Goal: Information Seeking & Learning: Learn about a topic

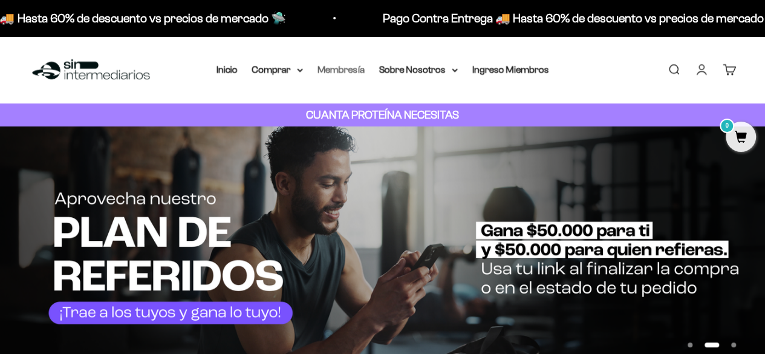
click at [344, 71] on link "Membresía" at bounding box center [340, 69] width 47 height 10
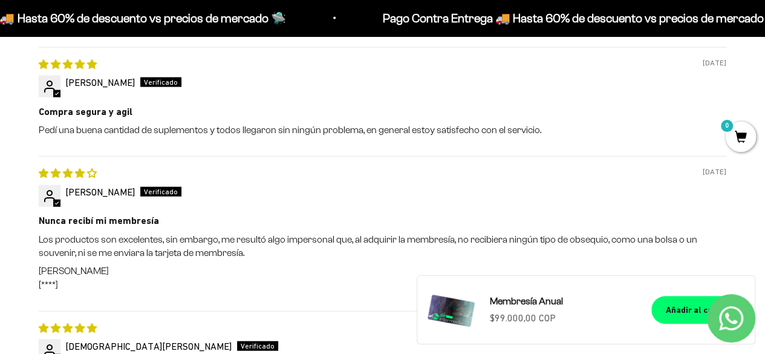
scroll to position [1330, 0]
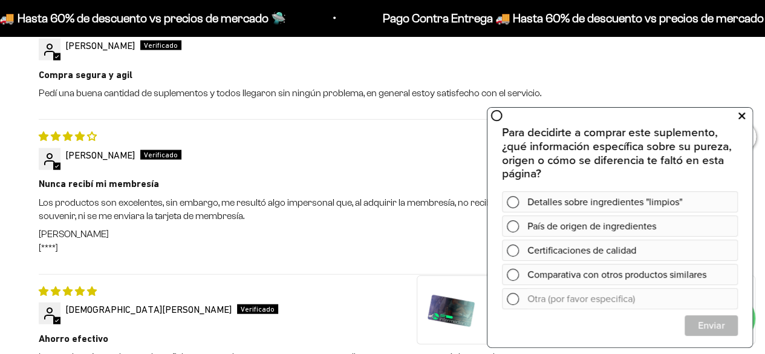
click at [742, 117] on icon at bounding box center [741, 116] width 7 height 16
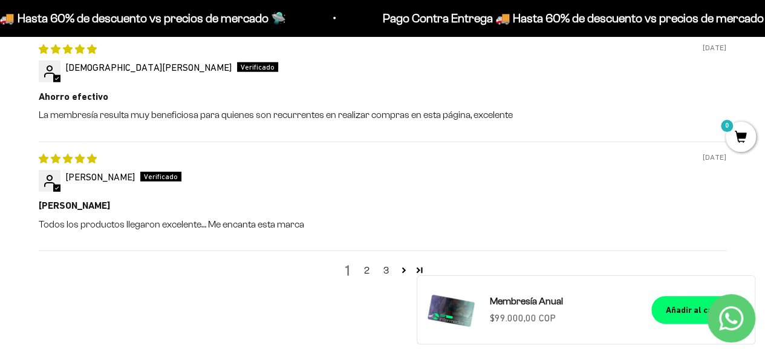
scroll to position [1692, 0]
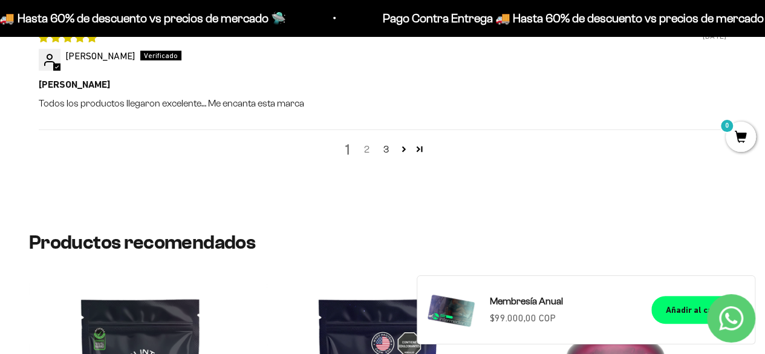
click at [370, 147] on link "2" at bounding box center [366, 149] width 19 height 15
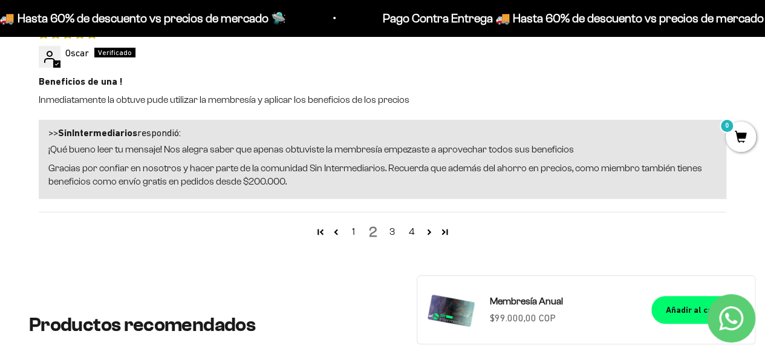
scroll to position [1874, 0]
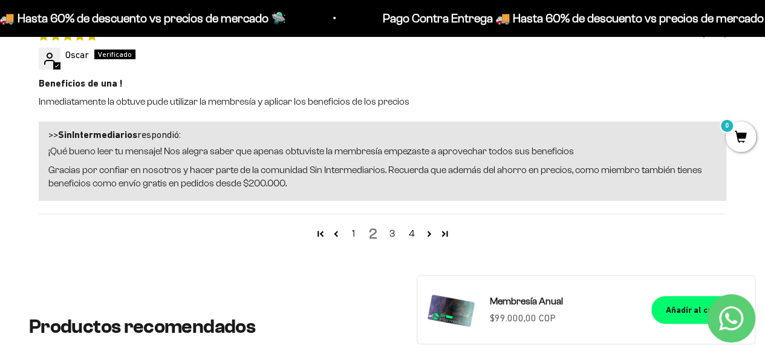
click at [374, 228] on div "1 2 3 4" at bounding box center [382, 232] width 687 height 39
click at [351, 234] on link "1" at bounding box center [353, 233] width 19 height 15
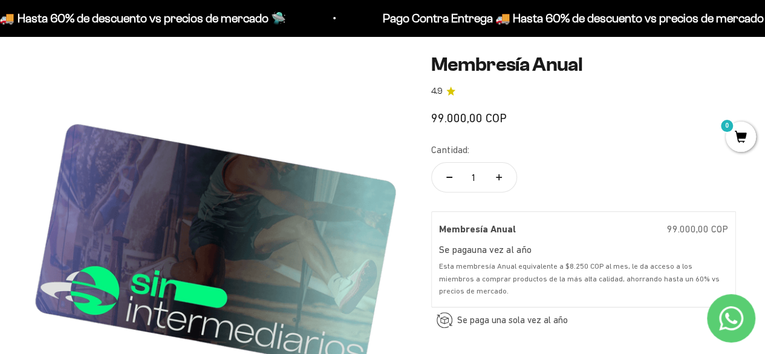
scroll to position [0, 0]
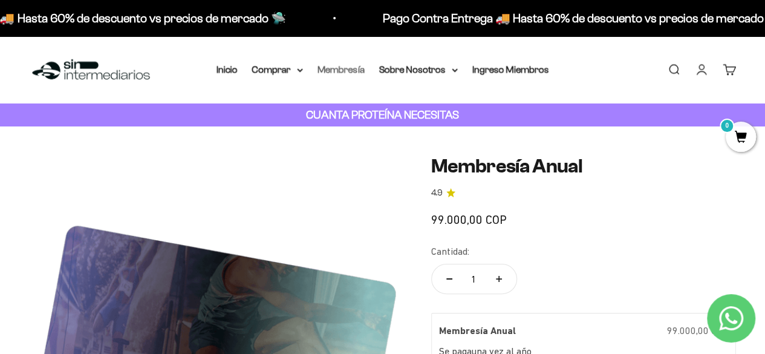
click at [339, 72] on link "Membresía" at bounding box center [340, 69] width 47 height 10
click at [292, 71] on summary "Comprar" at bounding box center [277, 70] width 51 height 16
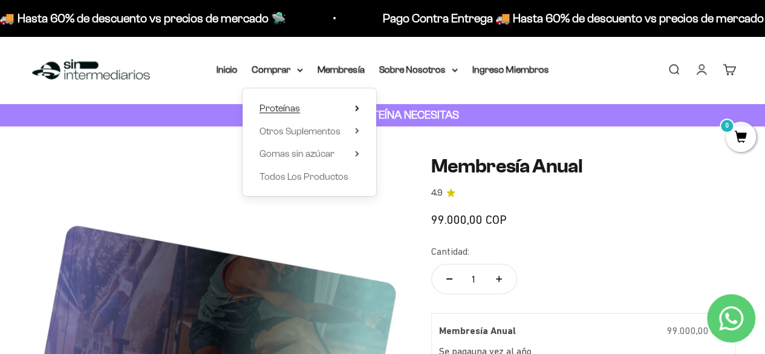
click at [317, 109] on summary "Proteínas" at bounding box center [309, 108] width 100 height 16
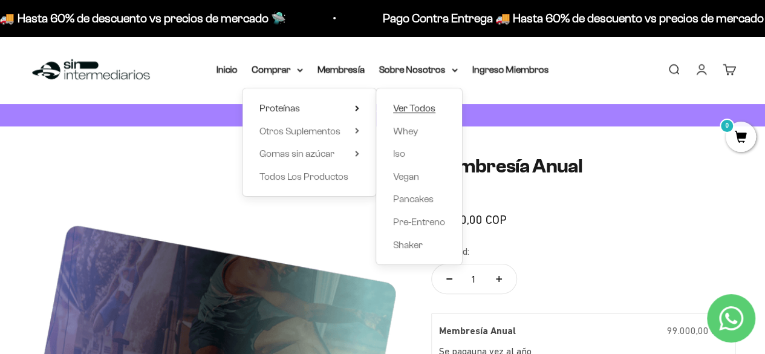
click at [409, 108] on span "Ver Todos" at bounding box center [414, 108] width 42 height 10
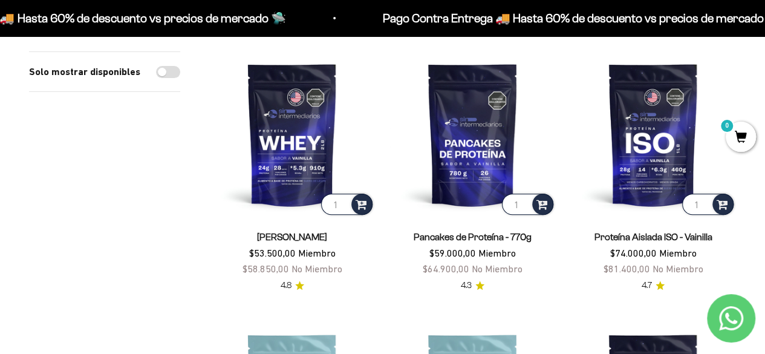
scroll to position [121, 0]
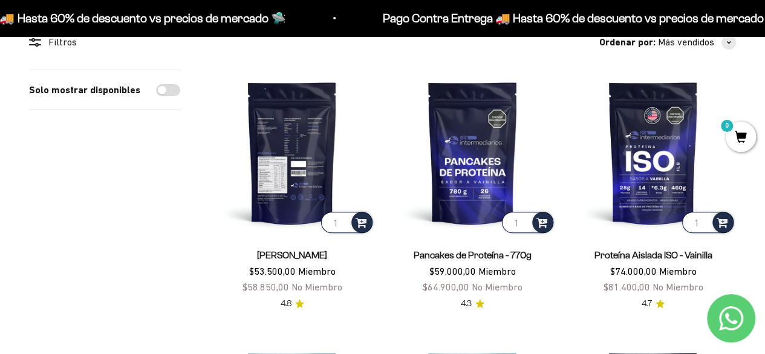
click at [297, 145] on img at bounding box center [292, 153] width 166 height 166
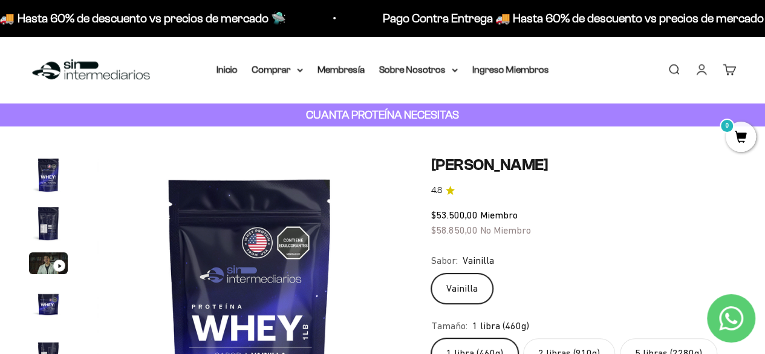
click at [42, 227] on img "Ir al artículo 2" at bounding box center [48, 223] width 39 height 39
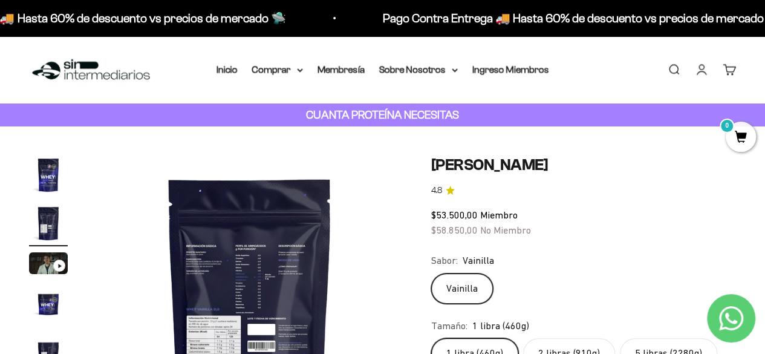
scroll to position [121, 0]
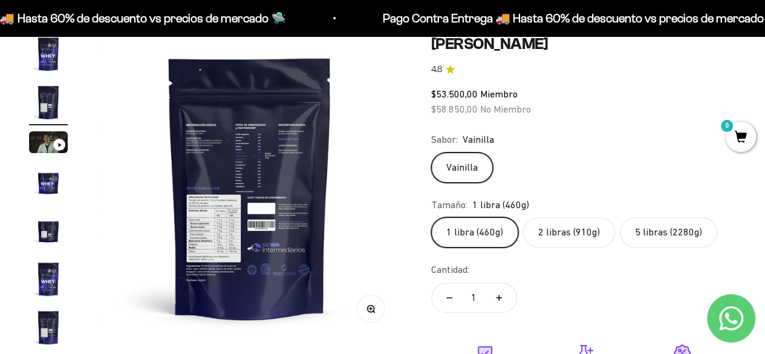
click at [682, 236] on label "5 libras (2280g)" at bounding box center [667, 232] width 97 height 30
click at [431, 217] on input "5 libras (2280g)" at bounding box center [430, 216] width 1 height 1
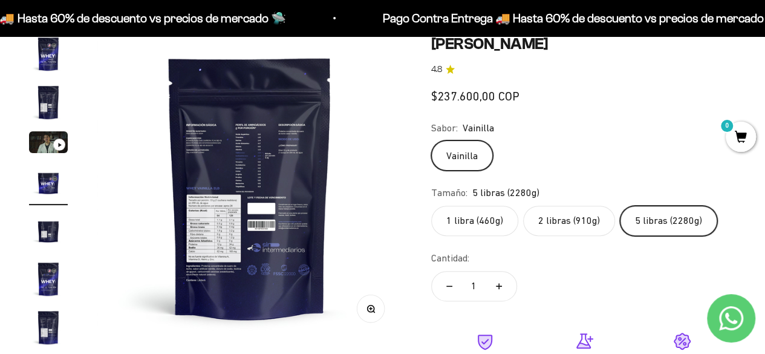
scroll to position [0, 936]
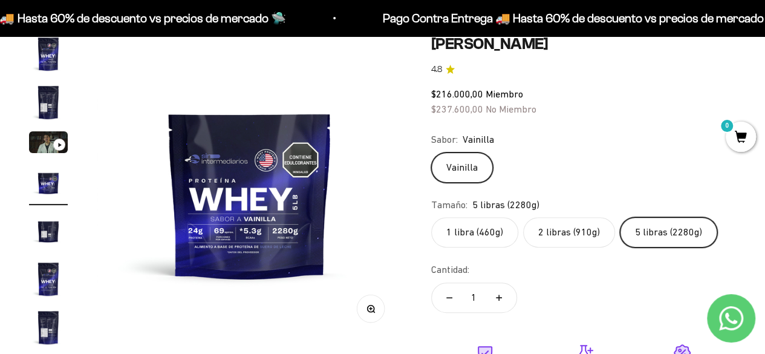
click at [48, 172] on img "Ir al artículo 4" at bounding box center [48, 182] width 39 height 39
click at [53, 181] on img "Ir al artículo 4" at bounding box center [48, 182] width 39 height 39
click at [50, 107] on img "Ir al artículo 2" at bounding box center [48, 102] width 39 height 39
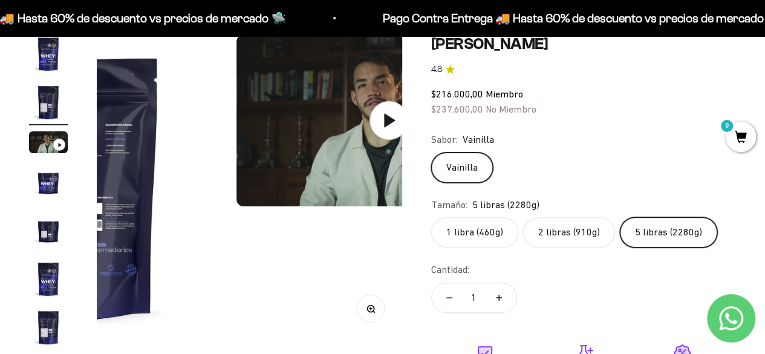
scroll to position [0, 312]
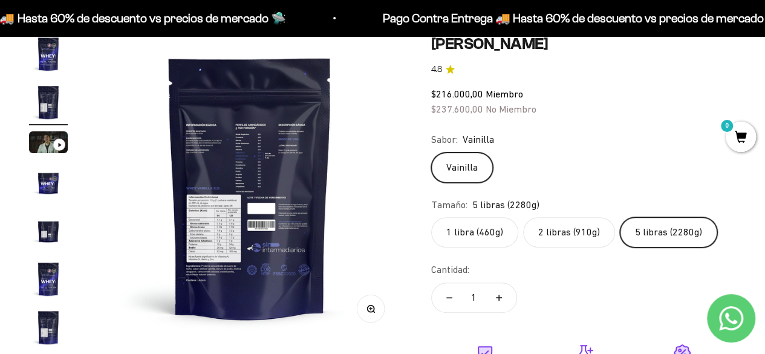
click at [266, 157] on img at bounding box center [249, 186] width 305 height 305
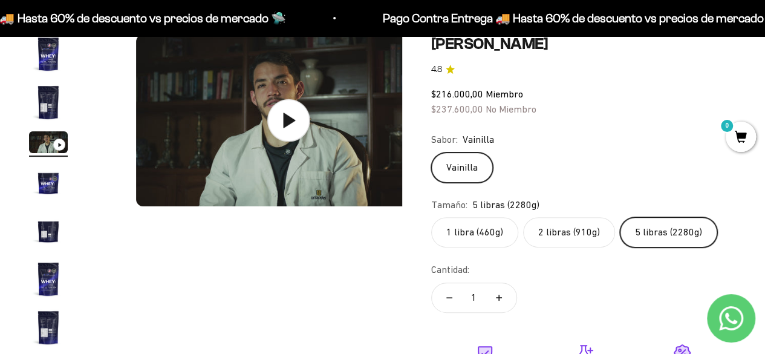
scroll to position [0, 624]
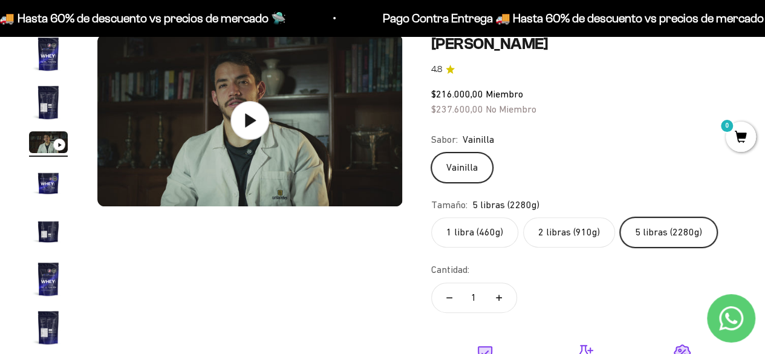
click at [51, 110] on img "Ir al artículo 2" at bounding box center [48, 102] width 39 height 39
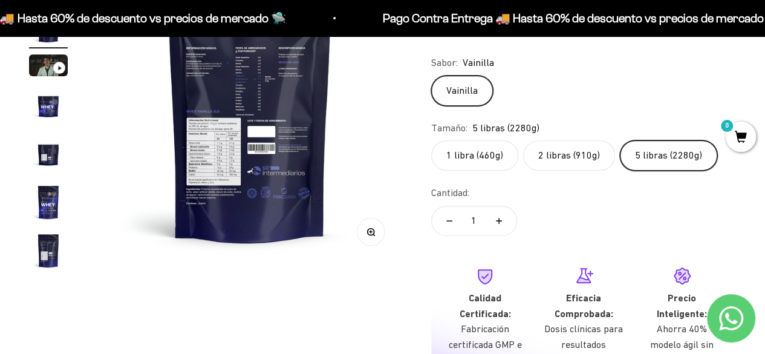
scroll to position [242, 0]
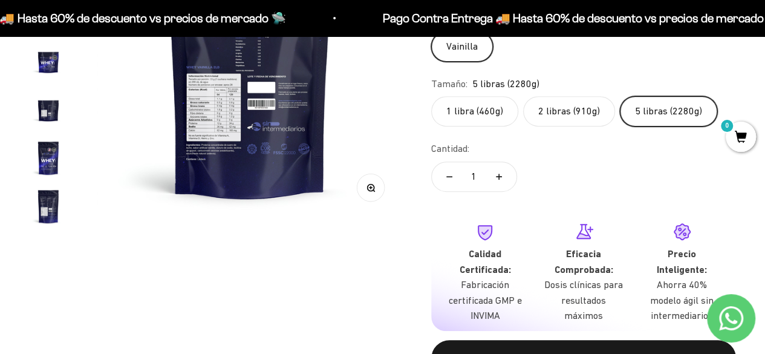
click at [52, 207] on img "Ir al artículo 7" at bounding box center [48, 206] width 39 height 39
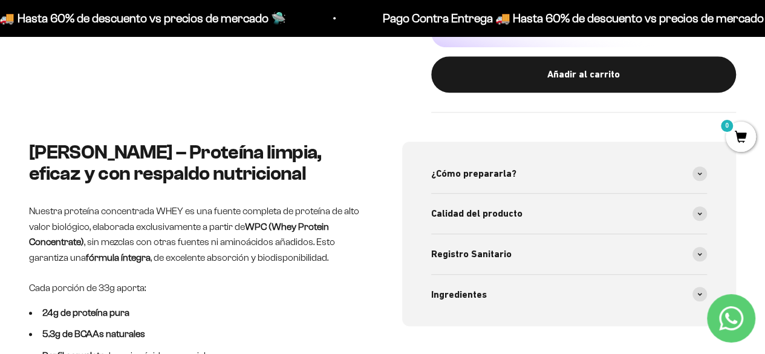
scroll to position [544, 0]
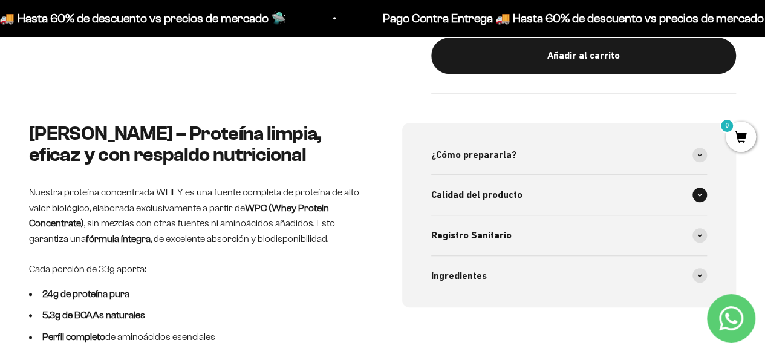
click at [700, 189] on span at bounding box center [699, 194] width 15 height 15
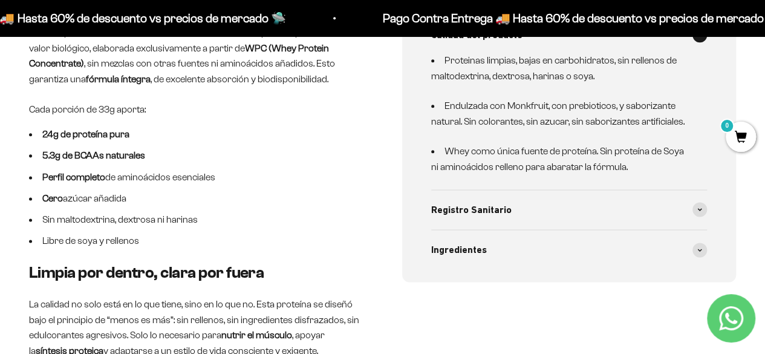
scroll to position [786, 0]
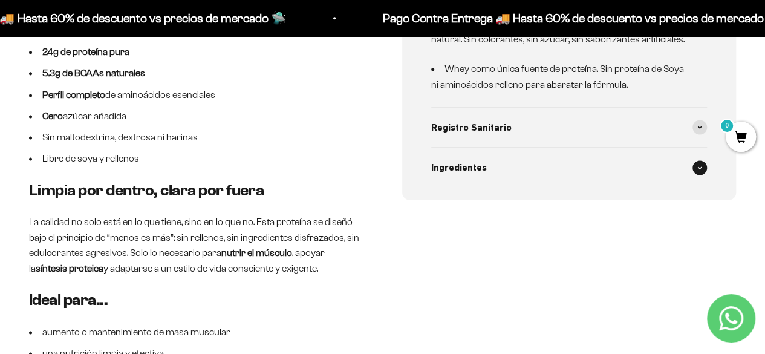
click at [444, 176] on div "Ingredientes" at bounding box center [569, 167] width 276 height 40
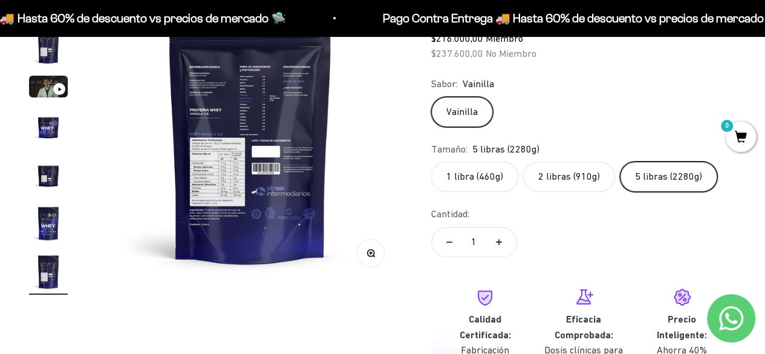
scroll to position [60, 0]
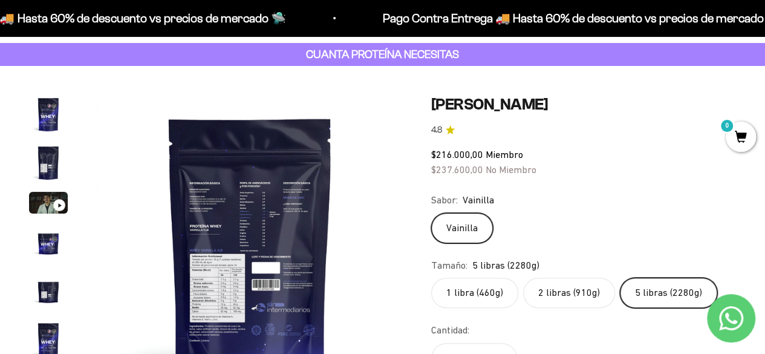
click at [239, 227] on img at bounding box center [249, 247] width 305 height 305
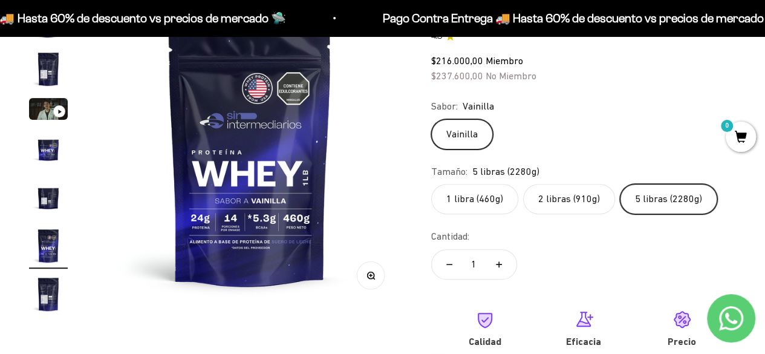
scroll to position [242, 0]
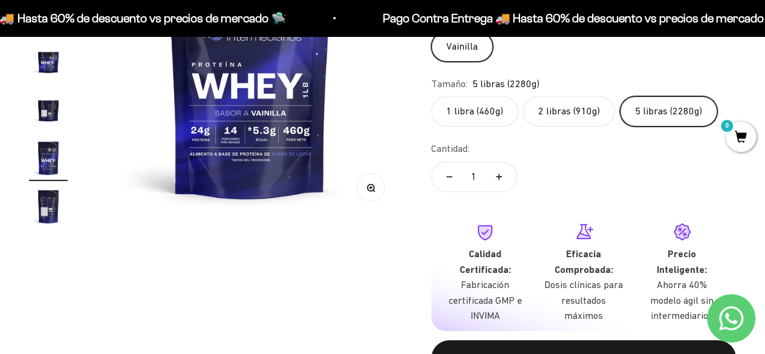
click at [37, 110] on img "Ir al artículo 5" at bounding box center [48, 109] width 39 height 39
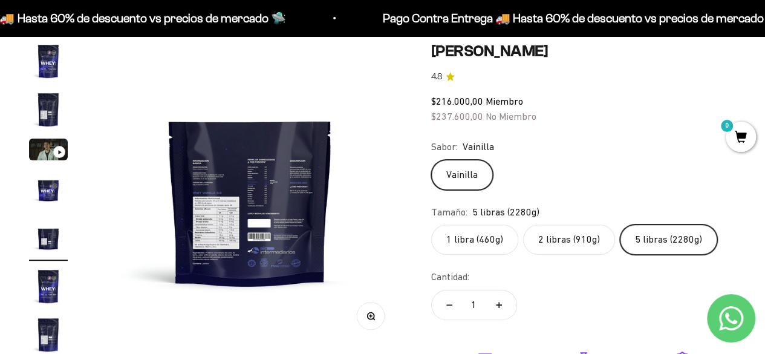
scroll to position [181, 0]
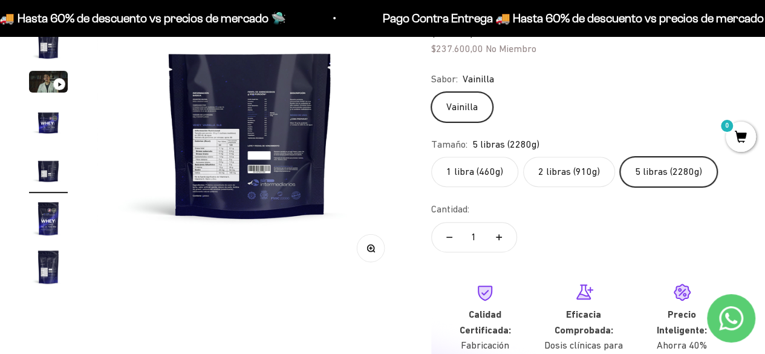
click at [375, 250] on button "Zoom" at bounding box center [370, 247] width 27 height 27
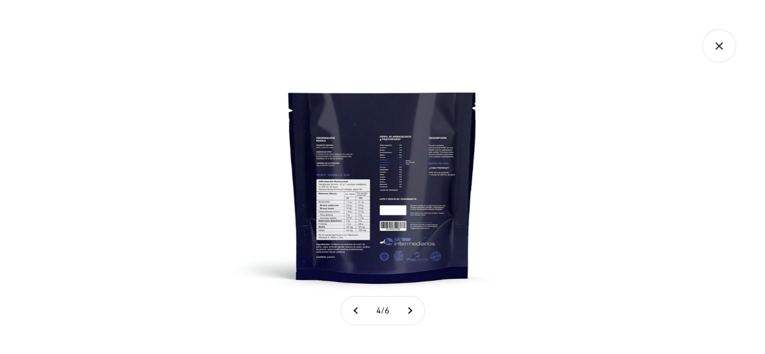
click at [348, 201] on img at bounding box center [382, 177] width 354 height 354
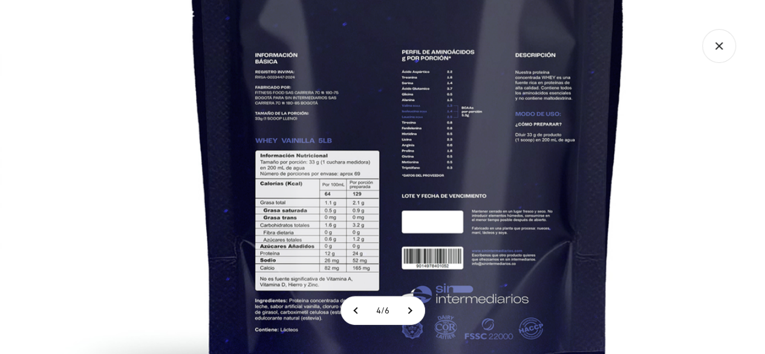
click at [348, 201] on img at bounding box center [408, 145] width 816 height 816
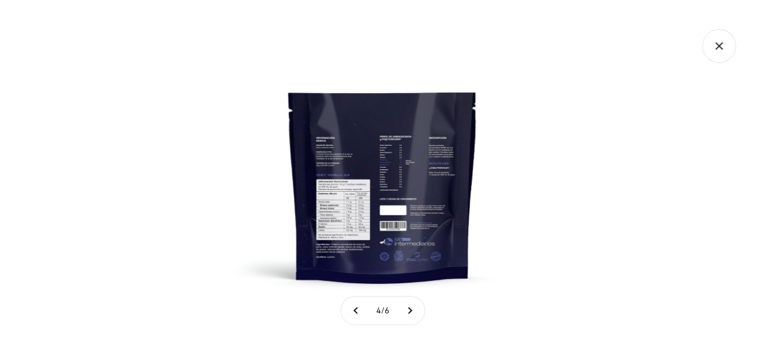
click at [348, 201] on img at bounding box center [382, 177] width 354 height 354
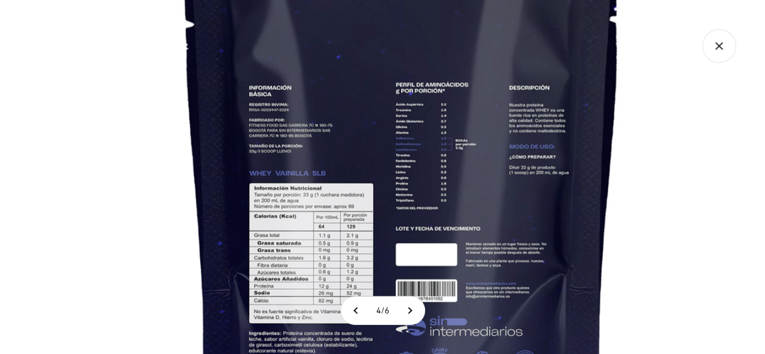
click at [308, 338] on img at bounding box center [402, 178] width 816 height 816
click at [732, 54] on icon "Cerrar galería" at bounding box center [719, 46] width 34 height 34
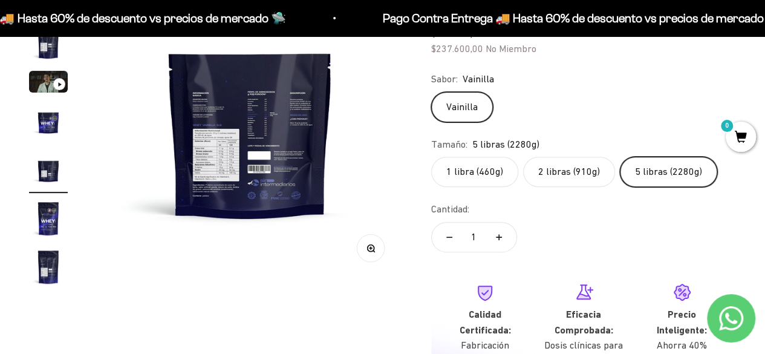
click at [54, 270] on img "Ir al artículo 7" at bounding box center [48, 266] width 39 height 39
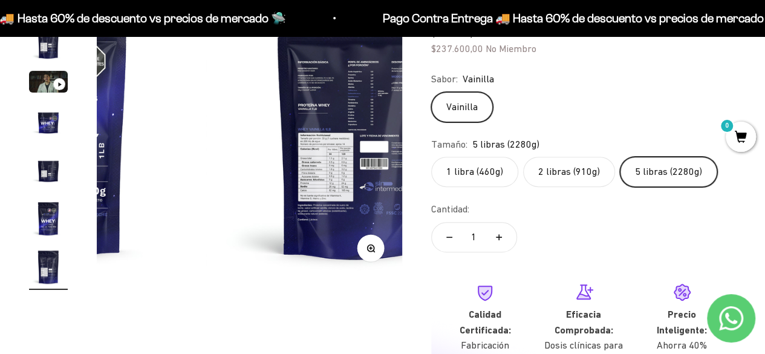
scroll to position [0, 1872]
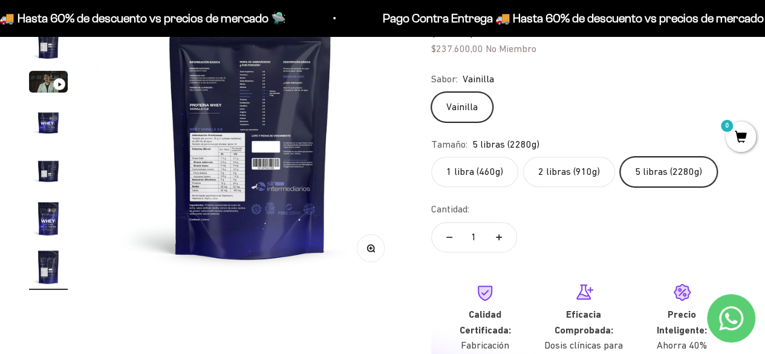
click at [370, 256] on button "Zoom" at bounding box center [370, 247] width 27 height 27
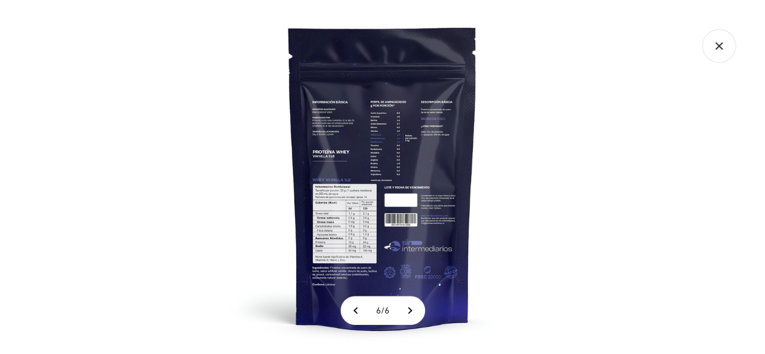
click at [337, 206] on img at bounding box center [382, 177] width 354 height 354
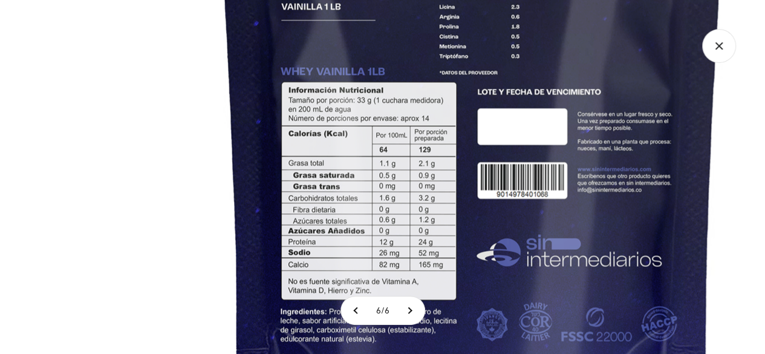
click at [441, 227] on img at bounding box center [472, 63] width 967 height 967
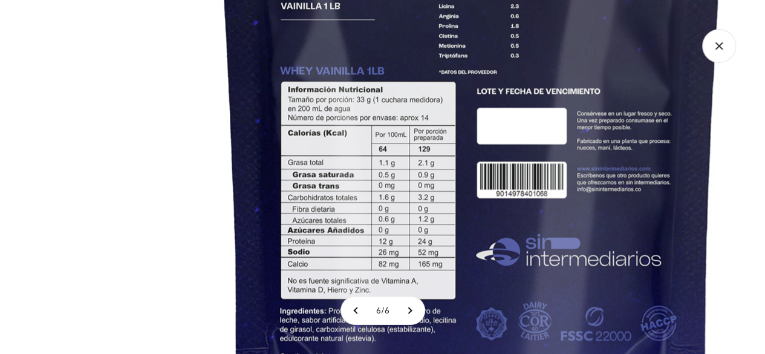
click at [404, 66] on img at bounding box center [471, 62] width 967 height 967
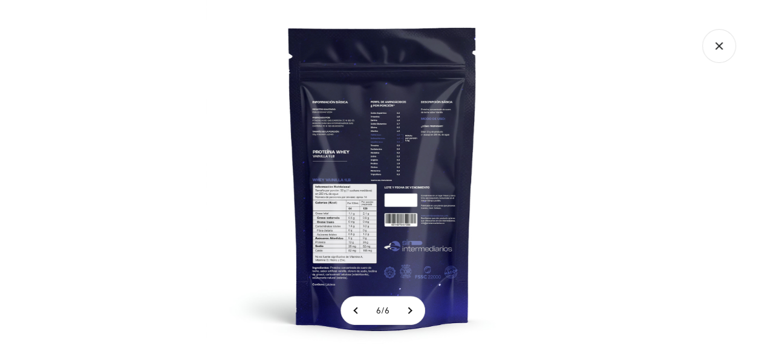
click at [211, 107] on img at bounding box center [382, 177] width 354 height 354
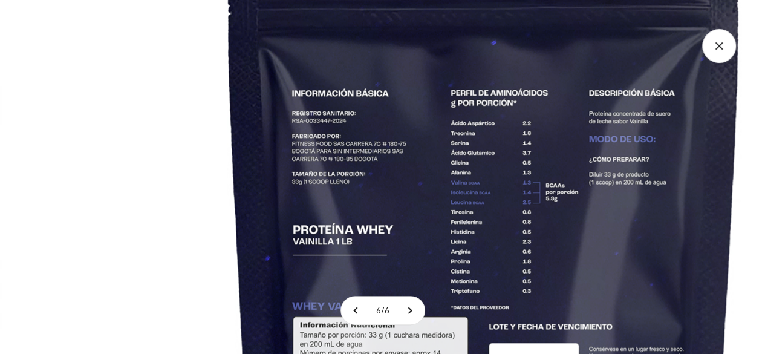
click at [211, 106] on img at bounding box center [483, 297] width 967 height 967
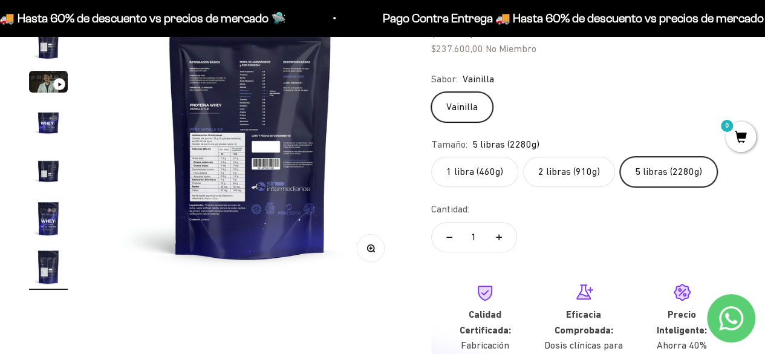
click at [377, 144] on img at bounding box center [249, 126] width 305 height 305
click at [230, 168] on img at bounding box center [249, 126] width 305 height 305
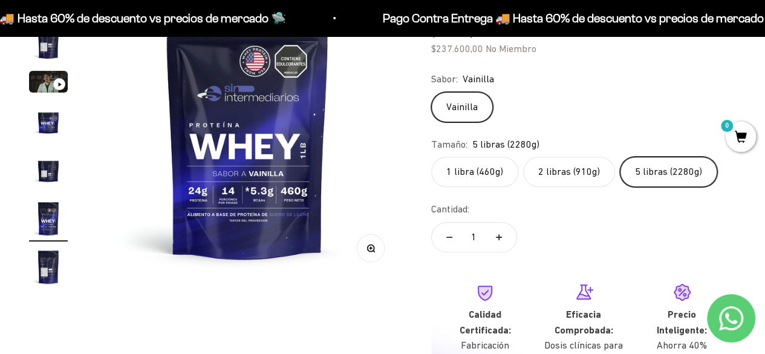
scroll to position [0, 1560]
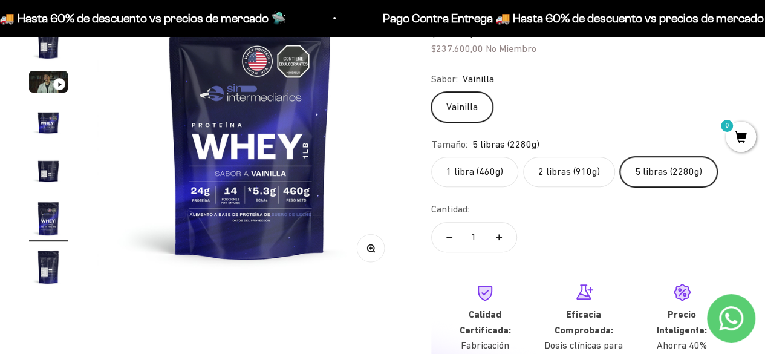
click at [41, 279] on img "Ir al artículo 7" at bounding box center [48, 266] width 39 height 39
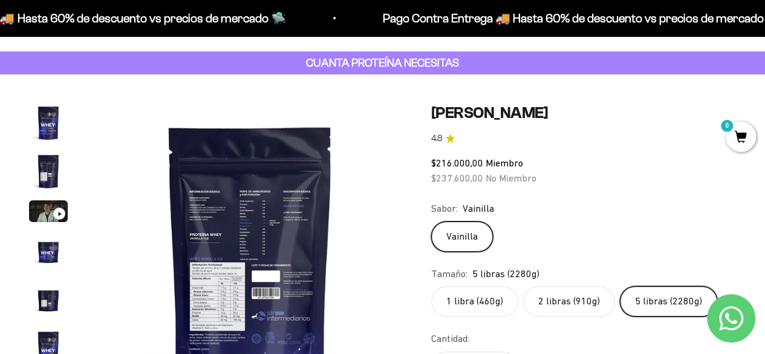
scroll to position [0, 0]
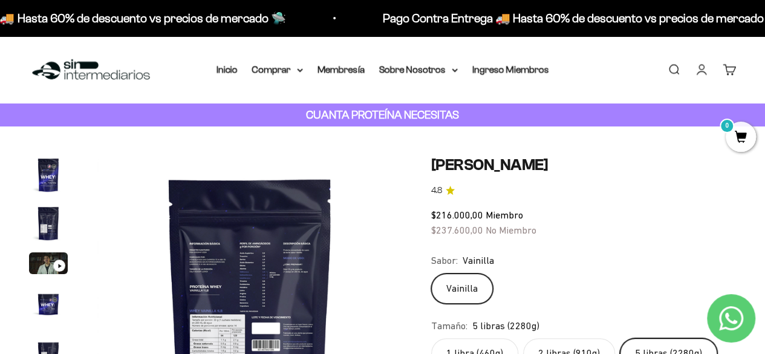
click at [53, 177] on img "Ir al artículo 1" at bounding box center [48, 174] width 39 height 39
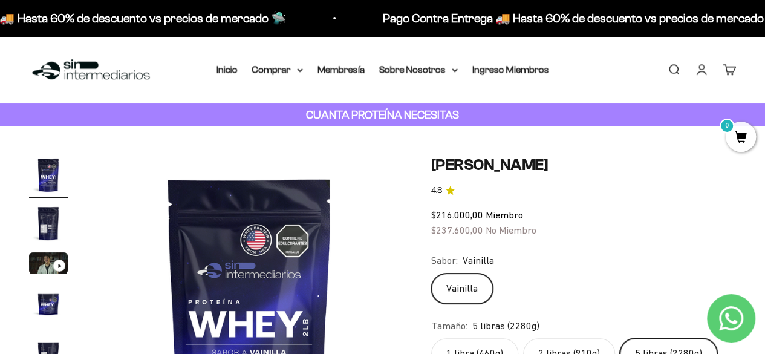
click at [47, 225] on img "Ir al artículo 2" at bounding box center [48, 223] width 39 height 39
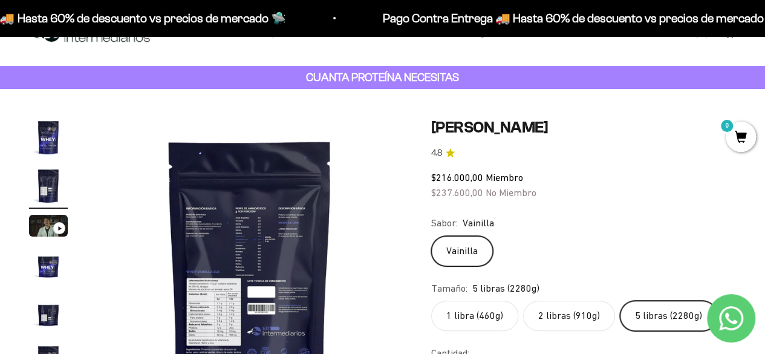
scroll to position [121, 0]
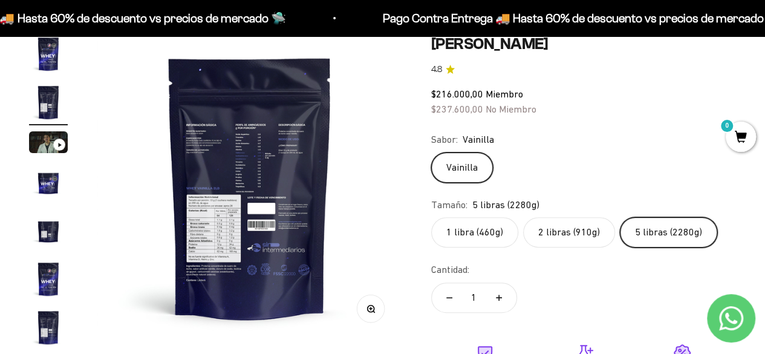
click at [384, 315] on img at bounding box center [249, 186] width 305 height 305
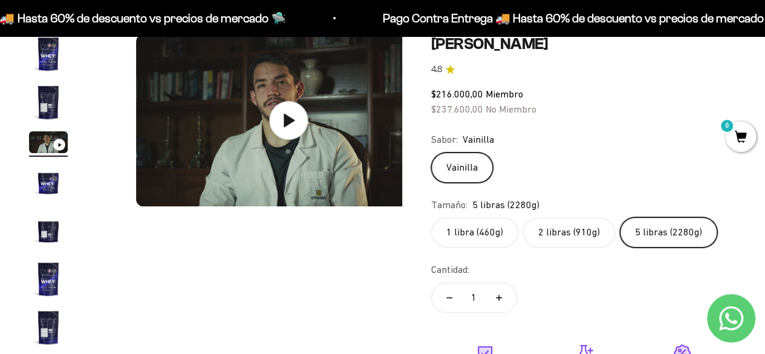
scroll to position [0, 624]
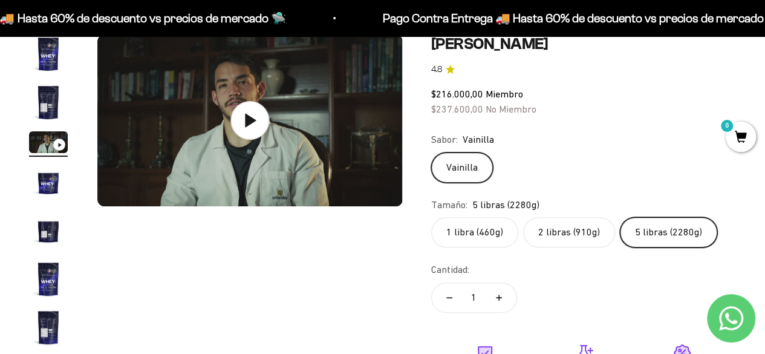
click at [57, 68] on img "Ir al artículo 1" at bounding box center [48, 53] width 39 height 39
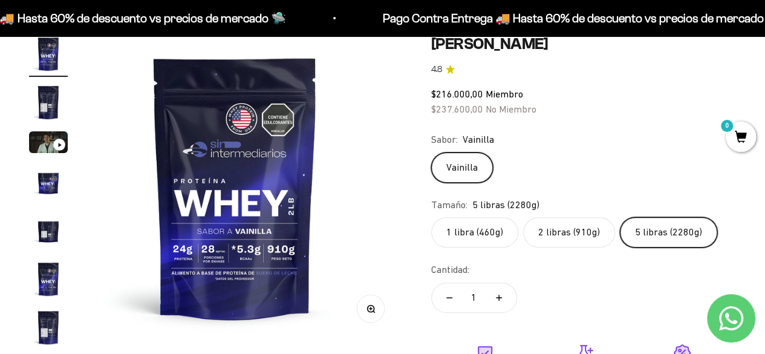
scroll to position [0, 0]
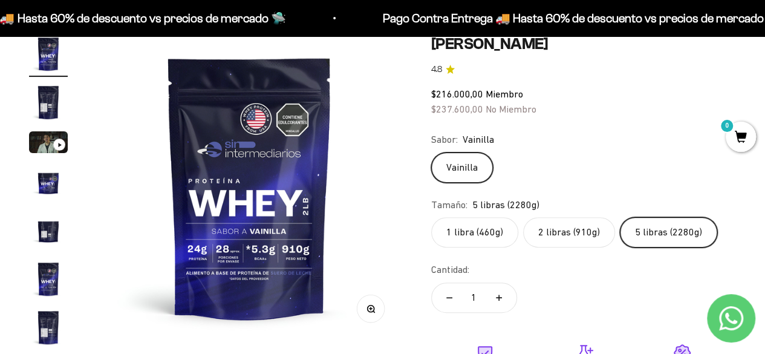
click at [45, 97] on img "Ir al artículo 2" at bounding box center [48, 102] width 39 height 39
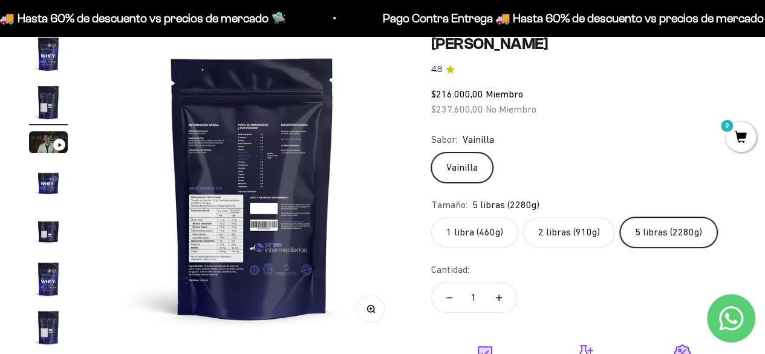
scroll to position [0, 312]
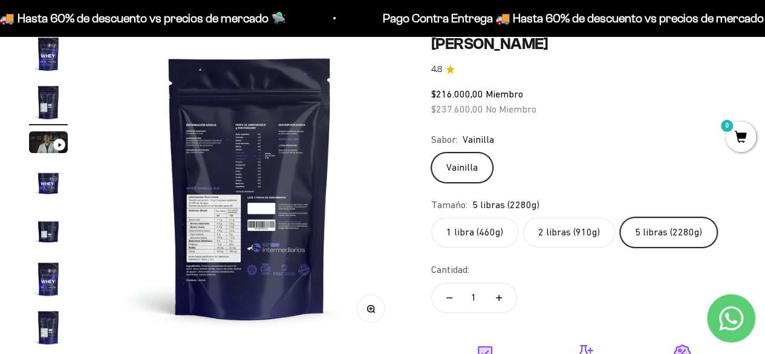
click at [369, 309] on icon "button" at bounding box center [370, 308] width 8 height 8
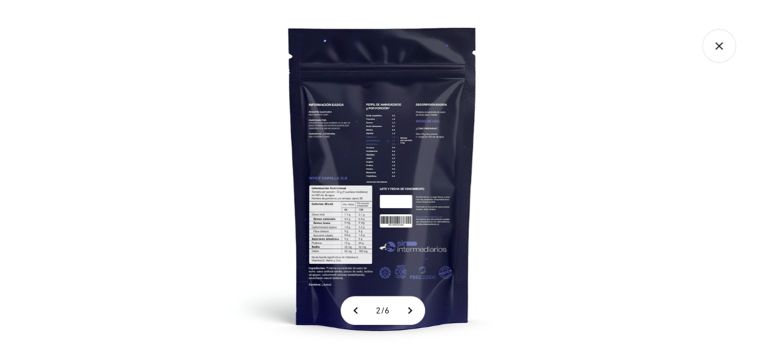
click at [418, 163] on img at bounding box center [382, 177] width 354 height 354
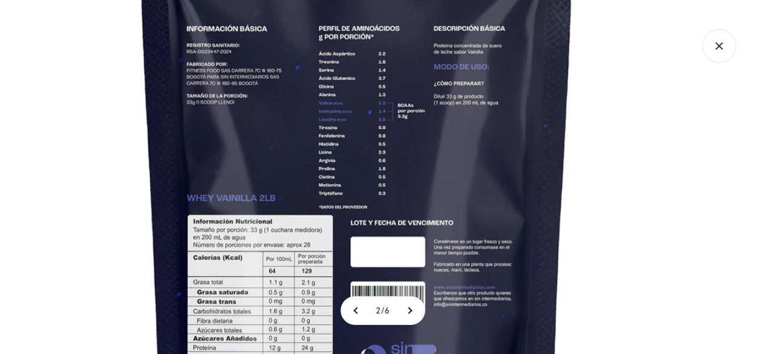
click at [496, 288] on img at bounding box center [357, 195] width 816 height 816
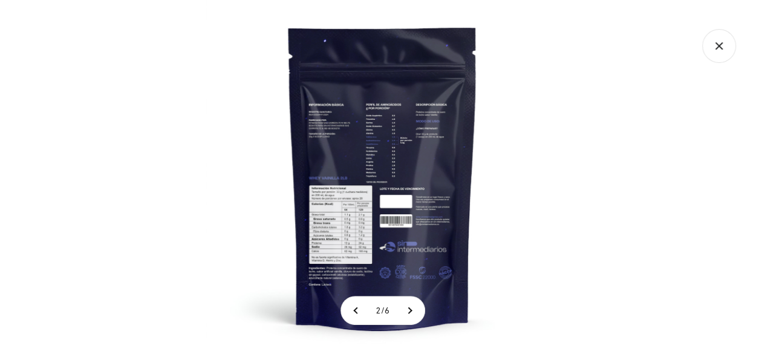
click at [545, 267] on img at bounding box center [382, 177] width 354 height 354
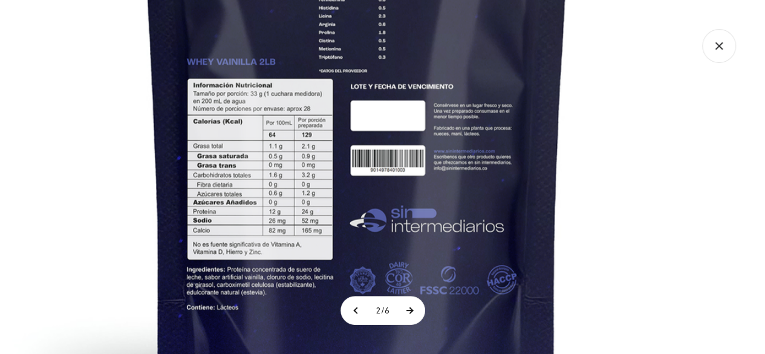
click at [417, 311] on button at bounding box center [409, 310] width 30 height 28
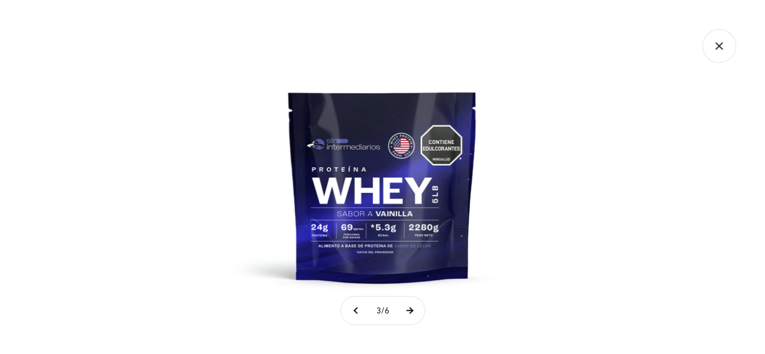
click at [417, 311] on button at bounding box center [409, 310] width 30 height 28
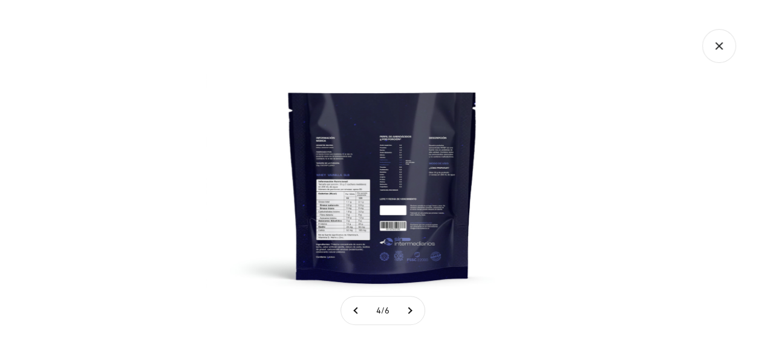
click at [352, 202] on img at bounding box center [382, 177] width 354 height 354
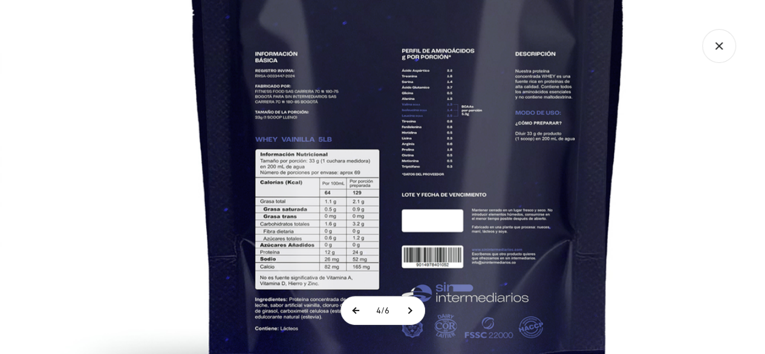
click at [359, 311] on button at bounding box center [356, 310] width 30 height 28
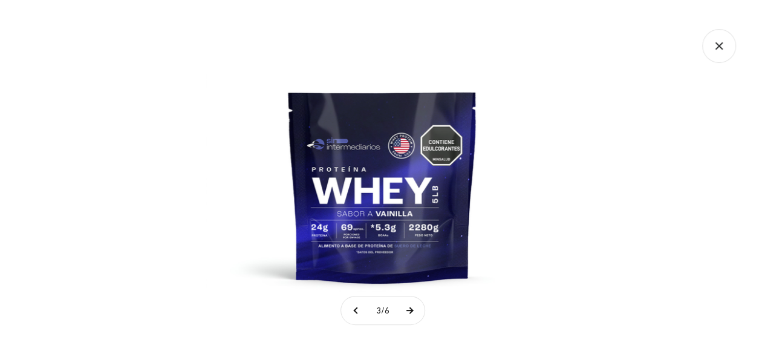
click at [413, 314] on button at bounding box center [409, 310] width 30 height 28
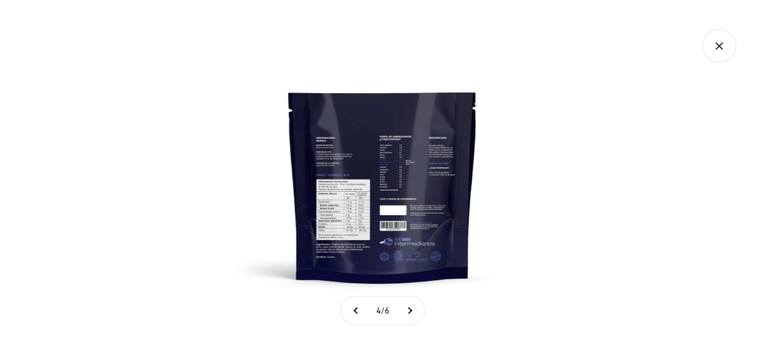
click at [361, 213] on img at bounding box center [382, 177] width 354 height 354
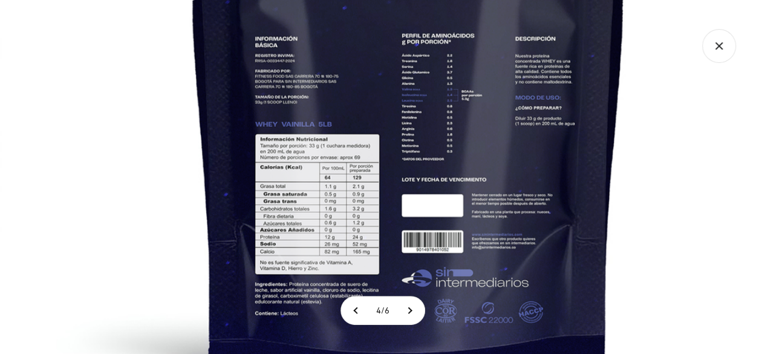
click at [361, 213] on img at bounding box center [408, 129] width 816 height 816
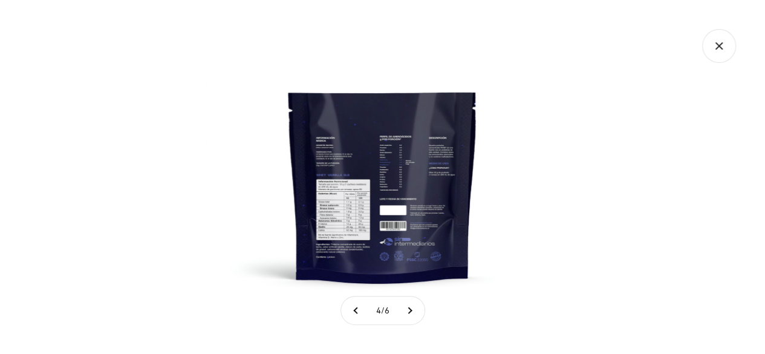
click at [377, 201] on img at bounding box center [382, 177] width 354 height 354
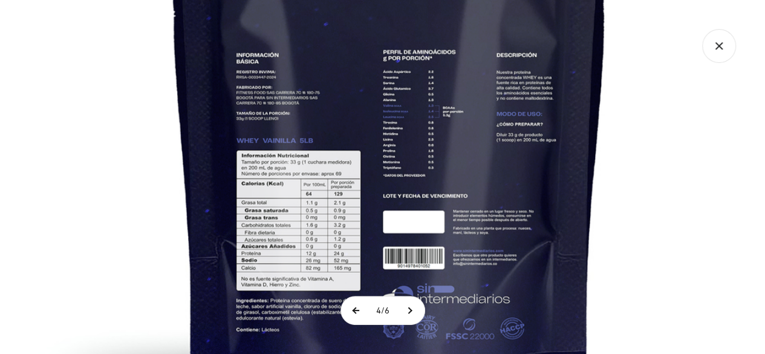
click at [357, 315] on button at bounding box center [356, 310] width 30 height 28
